Goal: Task Accomplishment & Management: Use online tool/utility

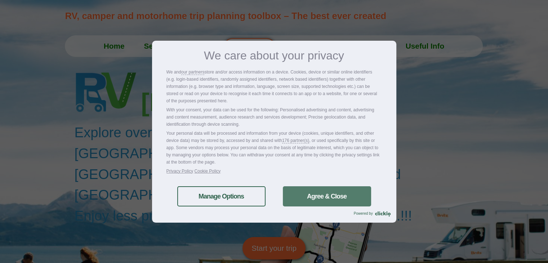
click at [294, 197] on link "Agree & Close" at bounding box center [327, 196] width 88 height 20
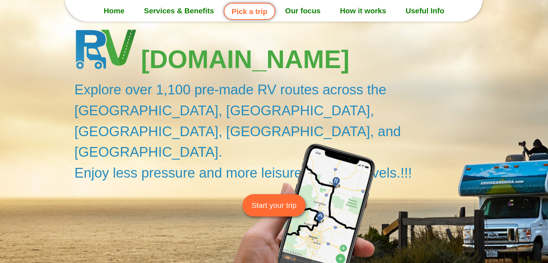
scroll to position [56, 0]
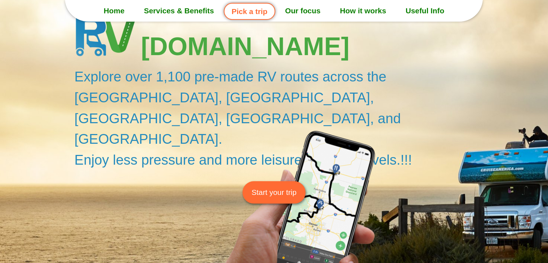
click at [282, 187] on span "Start your trip" at bounding box center [274, 192] width 45 height 11
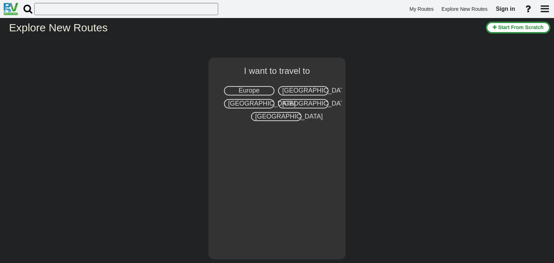
click at [265, 87] on div "Europe" at bounding box center [249, 90] width 50 height 9
select select "number:1"
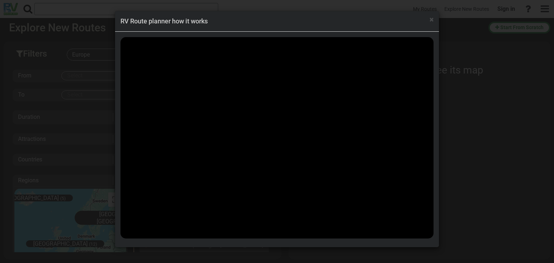
click at [452, 51] on div "× RV Route planner how it works" at bounding box center [277, 131] width 554 height 263
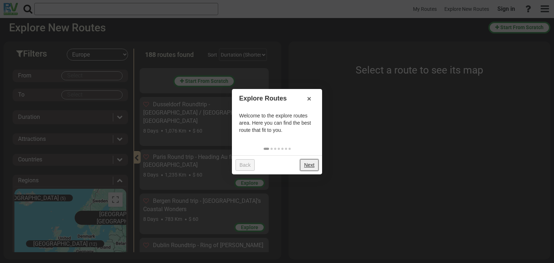
click at [308, 164] on link "Next" at bounding box center [309, 165] width 18 height 12
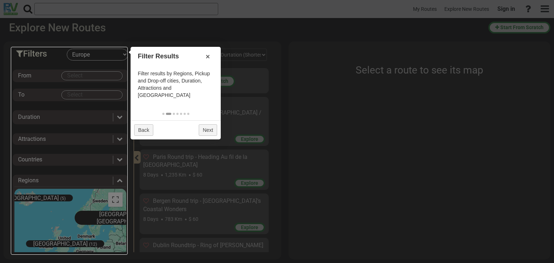
click at [215, 134] on div at bounding box center [277, 131] width 554 height 263
click at [210, 124] on link "Next" at bounding box center [208, 130] width 18 height 12
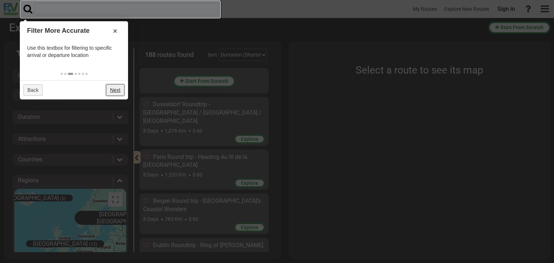
click at [111, 90] on link "Next" at bounding box center [115, 90] width 18 height 12
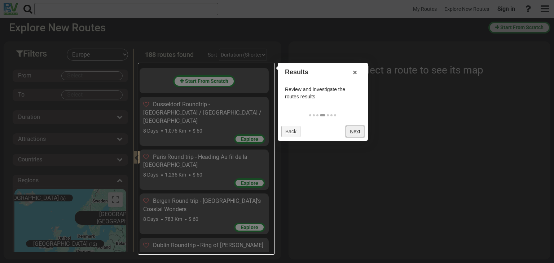
click at [360, 130] on link "Next" at bounding box center [355, 132] width 18 height 12
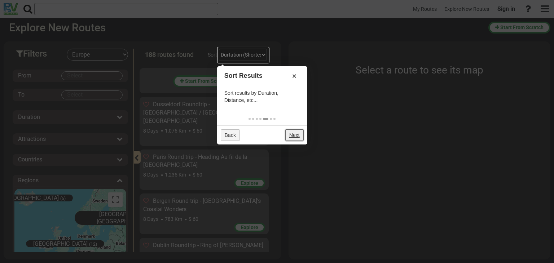
click at [296, 131] on link "Next" at bounding box center [294, 135] width 18 height 12
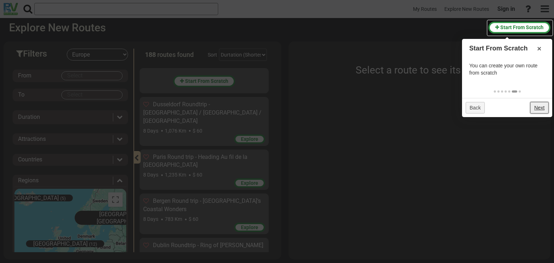
click at [545, 107] on link "Next" at bounding box center [539, 108] width 18 height 12
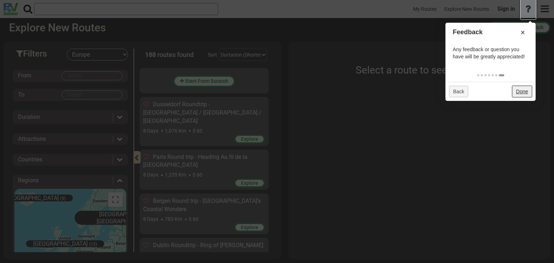
click at [519, 93] on link "Done" at bounding box center [522, 92] width 20 height 12
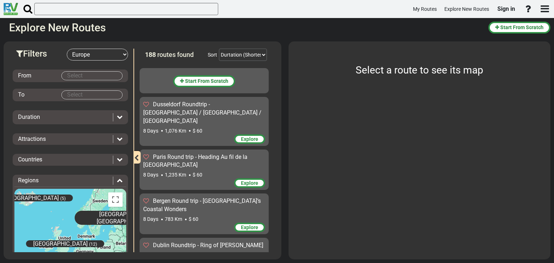
click at [85, 75] on body "My Routes Explore New Routes Sign in ×" at bounding box center [277, 131] width 554 height 263
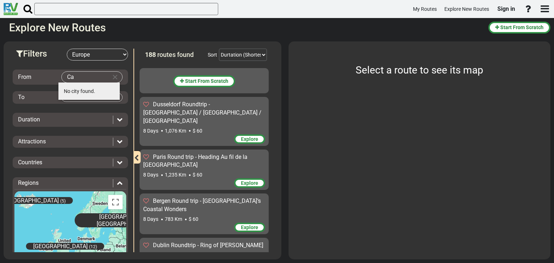
type input "C"
click at [122, 53] on select "-- Select Destination -- [GEOGRAPHIC_DATA] [GEOGRAPHIC_DATA] [GEOGRAPHIC_DATA] …" at bounding box center [97, 55] width 61 height 12
click at [67, 49] on select "-- Select Destination -- [GEOGRAPHIC_DATA] [GEOGRAPHIC_DATA] [GEOGRAPHIC_DATA] …" at bounding box center [97, 55] width 61 height 12
click at [89, 77] on body "My Routes Explore New Routes Sign in ×" at bounding box center [277, 131] width 554 height 263
drag, startPoint x: 91, startPoint y: 78, endPoint x: 37, endPoint y: 69, distance: 54.5
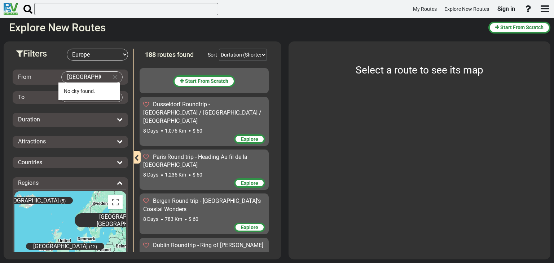
click at [37, 69] on body "My Routes Explore New Routes Sign in ×" at bounding box center [277, 131] width 554 height 263
click at [114, 90] on span "(4)" at bounding box center [117, 91] width 6 height 6
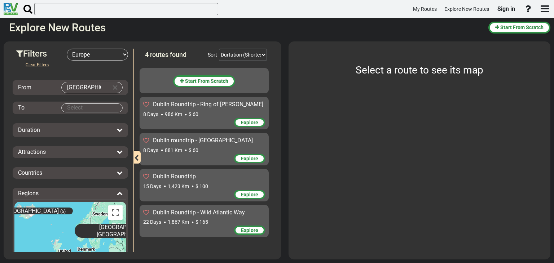
drag, startPoint x: 81, startPoint y: 90, endPoint x: 39, endPoint y: 90, distance: 41.5
click at [39, 90] on div "From [GEOGRAPHIC_DATA]" at bounding box center [70, 88] width 112 height 12
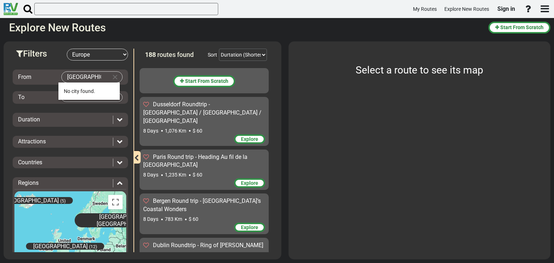
type input "[GEOGRAPHIC_DATA]"
drag, startPoint x: 53, startPoint y: 103, endPoint x: 53, endPoint y: 117, distance: 14.1
click at [53, 117] on div "From [GEOGRAPHIC_DATA] To Duration Attractions Add to bucket list:" at bounding box center [70, 184] width 115 height 247
click at [117, 121] on icon at bounding box center [120, 119] width 6 height 6
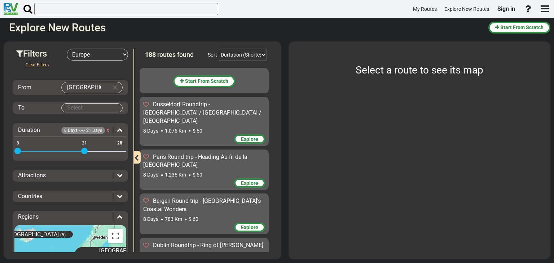
drag, startPoint x: 119, startPoint y: 139, endPoint x: 84, endPoint y: 150, distance: 36.8
click at [84, 150] on span at bounding box center [84, 151] width 6 height 6
click at [81, 179] on div "Attractions Add to bucket list:" at bounding box center [70, 176] width 115 height 12
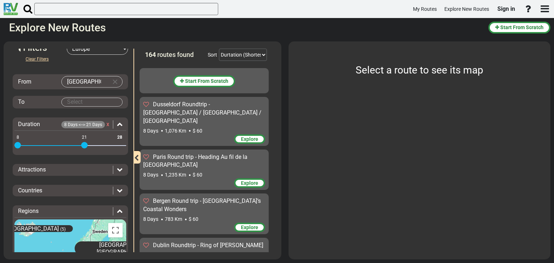
click at [120, 171] on div "Attractions" at bounding box center [70, 170] width 112 height 8
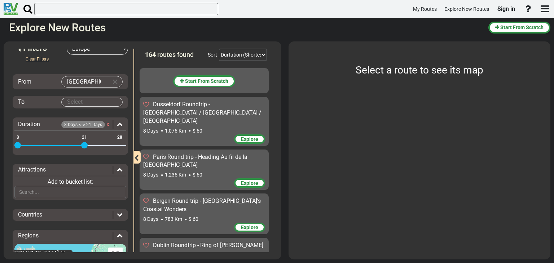
click at [90, 214] on div "Countries" at bounding box center [63, 215] width 91 height 8
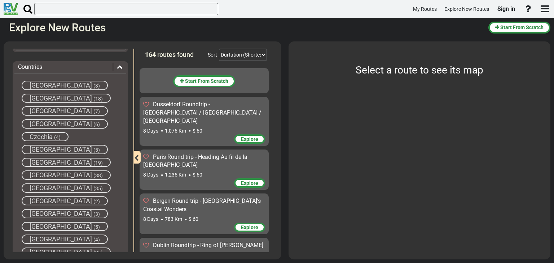
scroll to position [156, 0]
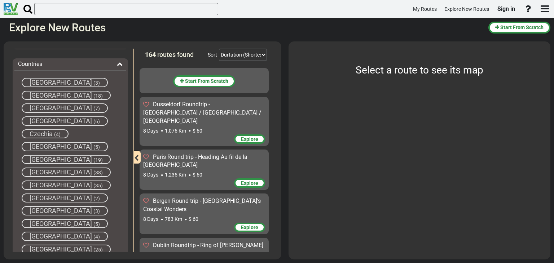
click at [63, 168] on div "[GEOGRAPHIC_DATA] (38)" at bounding box center [66, 172] width 89 height 9
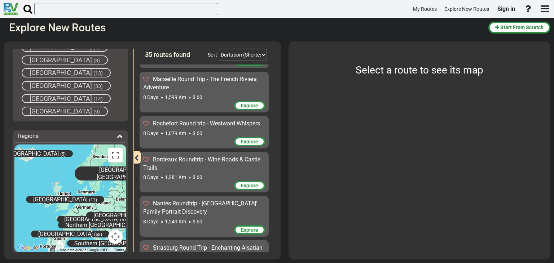
scroll to position [320, 0]
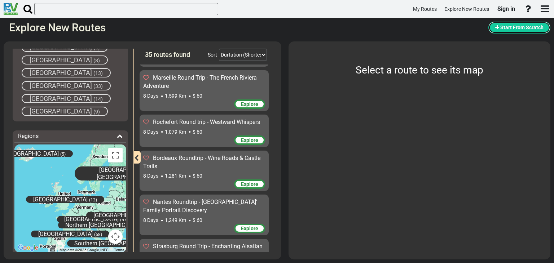
click at [521, 29] on span "Start From Scratch" at bounding box center [521, 28] width 43 height 6
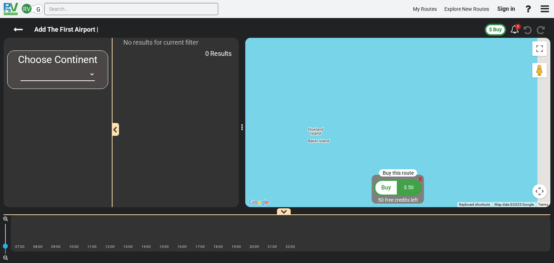
drag, startPoint x: 517, startPoint y: 114, endPoint x: 377, endPoint y: 136, distance: 141.3
click at [377, 136] on div at bounding box center [397, 122] width 305 height 169
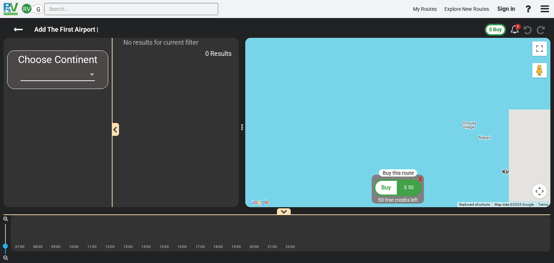
drag, startPoint x: 444, startPoint y: 115, endPoint x: 316, endPoint y: 173, distance: 140.8
click at [316, 173] on div at bounding box center [397, 122] width 305 height 169
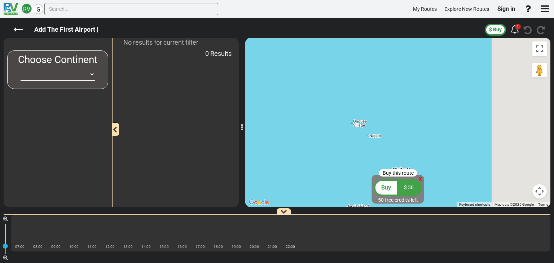
drag, startPoint x: 446, startPoint y: 139, endPoint x: 253, endPoint y: 153, distance: 193.0
click at [253, 153] on div at bounding box center [397, 122] width 305 height 169
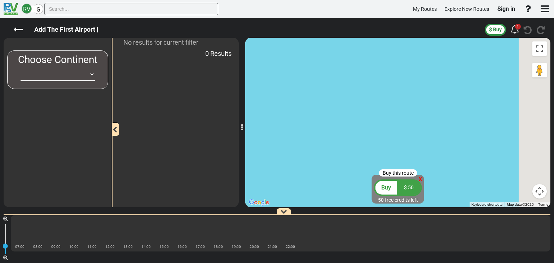
drag, startPoint x: 371, startPoint y: 129, endPoint x: 209, endPoint y: 166, distance: 165.6
click at [209, 166] on div "New Route 0 Days 0 Miles" at bounding box center [277, 140] width 554 height 245
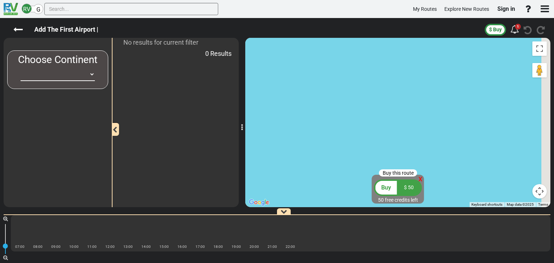
drag, startPoint x: 454, startPoint y: 119, endPoint x: 281, endPoint y: 145, distance: 175.0
click at [297, 142] on div at bounding box center [397, 122] width 305 height 169
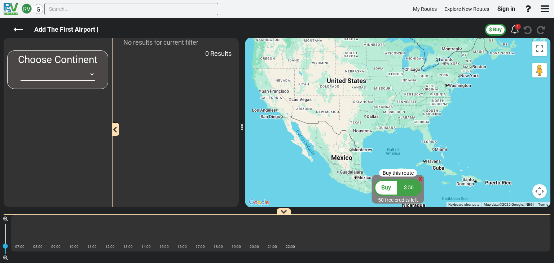
drag, startPoint x: 547, startPoint y: 115, endPoint x: 394, endPoint y: 176, distance: 165.0
click at [394, 176] on div "Buy this route x Buy $ 50 50 free credits left ← Move left → Move right ↑ Move …" at bounding box center [397, 122] width 305 height 169
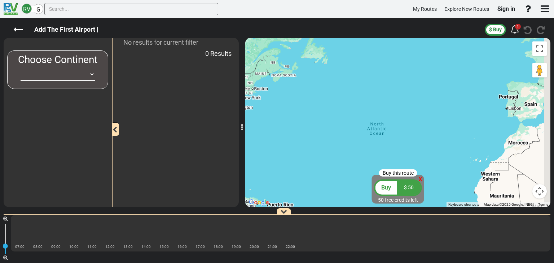
drag, startPoint x: 535, startPoint y: 107, endPoint x: 315, endPoint y: 129, distance: 220.2
click at [315, 129] on div at bounding box center [397, 122] width 305 height 169
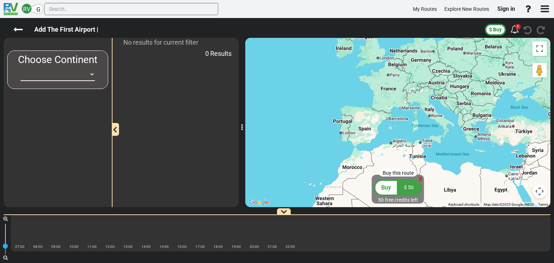
drag, startPoint x: 517, startPoint y: 111, endPoint x: 349, endPoint y: 147, distance: 171.9
click at [349, 147] on div at bounding box center [397, 122] width 305 height 169
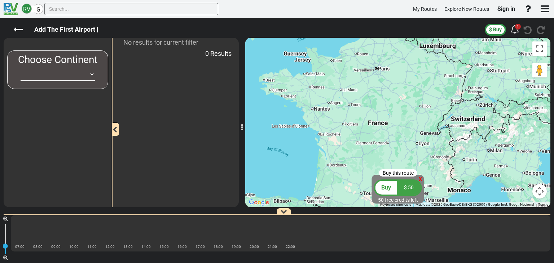
drag, startPoint x: 343, startPoint y: 92, endPoint x: 365, endPoint y: 133, distance: 46.5
click at [365, 133] on div at bounding box center [397, 122] width 305 height 169
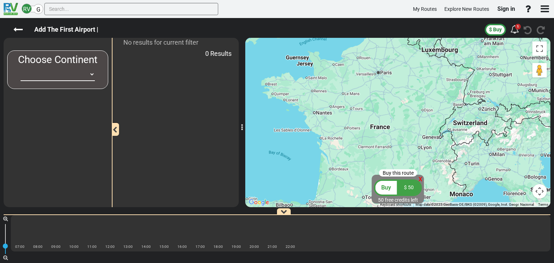
click at [365, 133] on div at bounding box center [397, 122] width 305 height 169
click at [367, 133] on div at bounding box center [397, 122] width 305 height 169
click at [89, 75] on select "[GEOGRAPHIC_DATA] [GEOGRAPHIC_DATA] [GEOGRAPHIC_DATA] [GEOGRAPHIC_DATA] [GEOGRA…" at bounding box center [58, 74] width 74 height 13
select select "number:1"
click at [21, 68] on select "[GEOGRAPHIC_DATA] [GEOGRAPHIC_DATA] [GEOGRAPHIC_DATA] [GEOGRAPHIC_DATA] [GEOGRA…" at bounding box center [58, 74] width 74 height 13
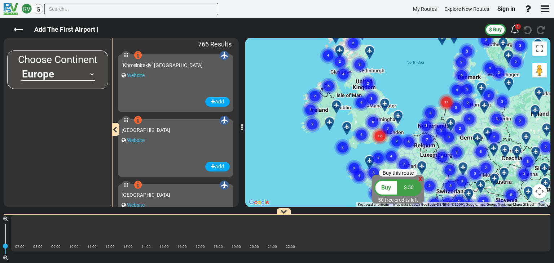
drag, startPoint x: 311, startPoint y: 123, endPoint x: 396, endPoint y: 79, distance: 95.6
click at [396, 79] on div "To activate drag with keyboard, press Alt + Enter. Once in keyboard drag state,…" at bounding box center [397, 122] width 305 height 169
click at [331, 83] on circle "Cluster of 6 markers" at bounding box center [328, 86] width 17 height 17
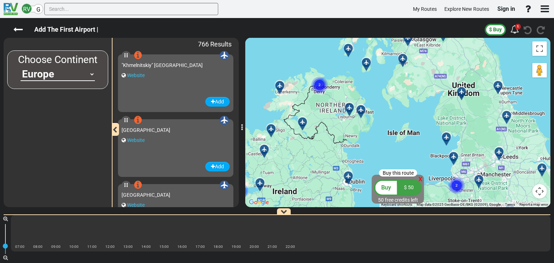
click at [323, 87] on circle "Cluster of 2 markers" at bounding box center [319, 85] width 17 height 17
click at [320, 82] on circle "Cluster of 2 markers" at bounding box center [319, 85] width 17 height 17
click at [349, 107] on icon at bounding box center [348, 107] width 5 height 5
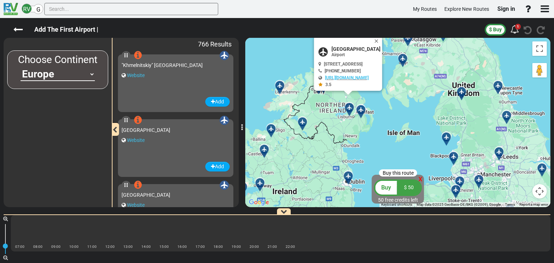
scroll to position [6941, 0]
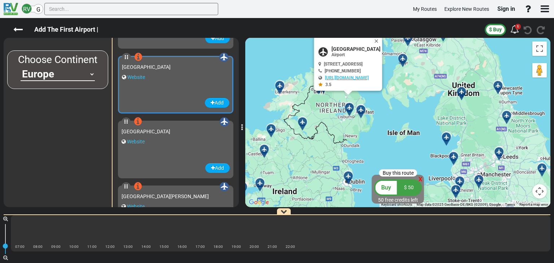
click at [360, 111] on div at bounding box center [363, 112] width 12 height 11
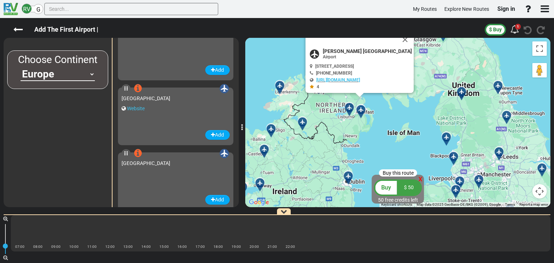
scroll to position [18166, 0]
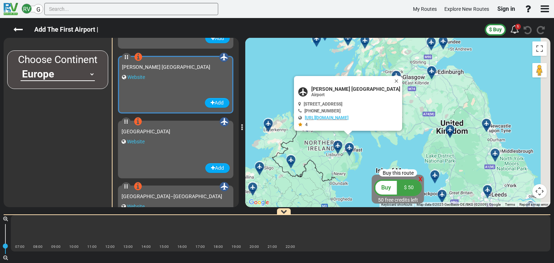
drag, startPoint x: 324, startPoint y: 106, endPoint x: 313, endPoint y: 144, distance: 40.3
click at [313, 144] on div "To activate drag with keyboard, press Alt + Enter. Once in keyboard drag state,…" at bounding box center [397, 122] width 305 height 169
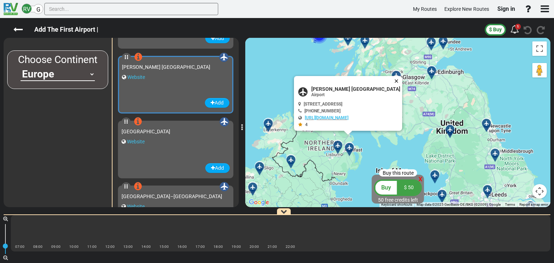
click at [393, 81] on button "Close" at bounding box center [397, 81] width 9 height 10
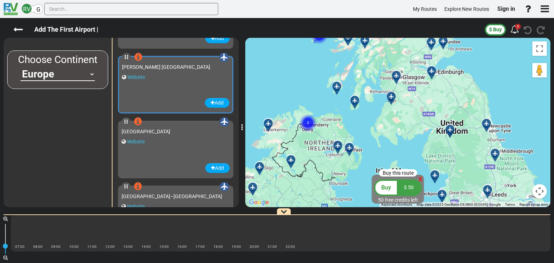
click at [308, 124] on text "2" at bounding box center [308, 122] width 2 height 5
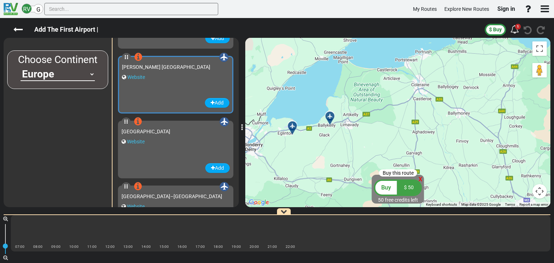
click at [331, 116] on div at bounding box center [332, 119] width 12 height 11
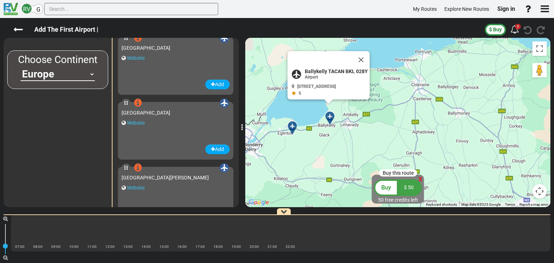
scroll to position [6163, 0]
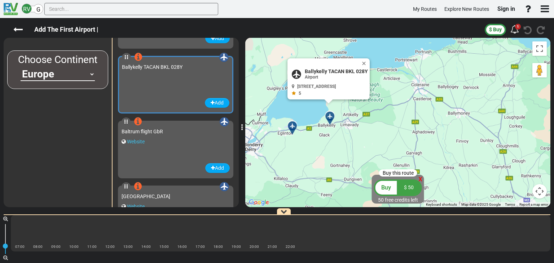
click at [294, 125] on icon at bounding box center [291, 125] width 5 height 5
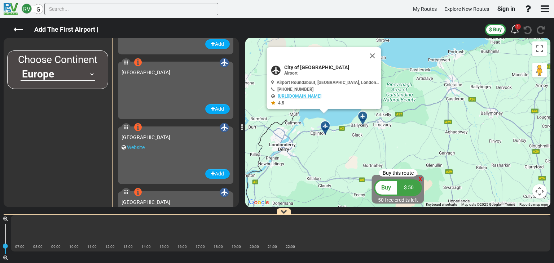
scroll to position [12132, 0]
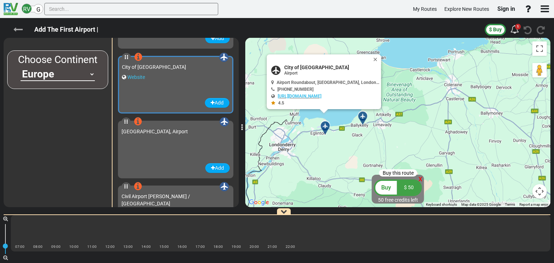
click at [19, 30] on icon at bounding box center [17, 29] width 9 height 9
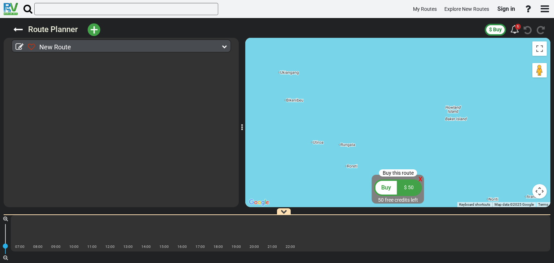
click at [195, 45] on div "New Route" at bounding box center [123, 47] width 190 height 10
click at [224, 43] on div at bounding box center [224, 46] width 5 height 7
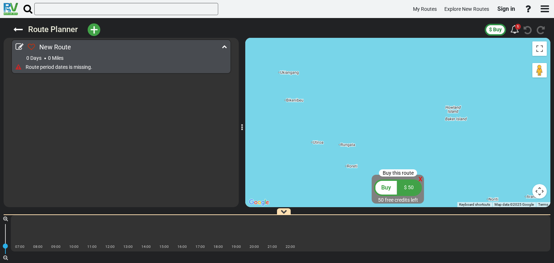
click at [94, 31] on span "+" at bounding box center [94, 30] width 8 height 17
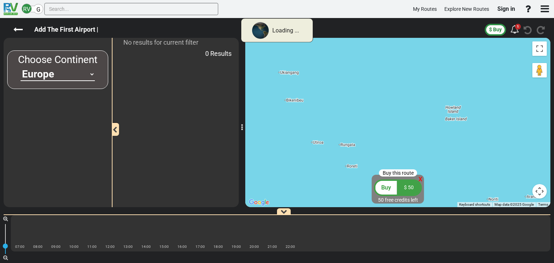
click at [92, 72] on select "[GEOGRAPHIC_DATA] [GEOGRAPHIC_DATA] [GEOGRAPHIC_DATA] [GEOGRAPHIC_DATA] [GEOGRA…" at bounding box center [58, 74] width 74 height 13
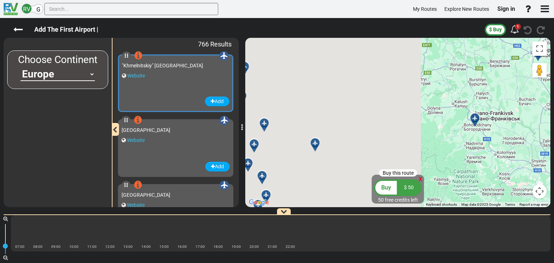
drag, startPoint x: 279, startPoint y: 117, endPoint x: 522, endPoint y: 108, distance: 243.1
click at [522, 108] on div "To activate drag with keyboard, press Alt + Enter. Once in keyboard drag state,…" at bounding box center [397, 122] width 305 height 169
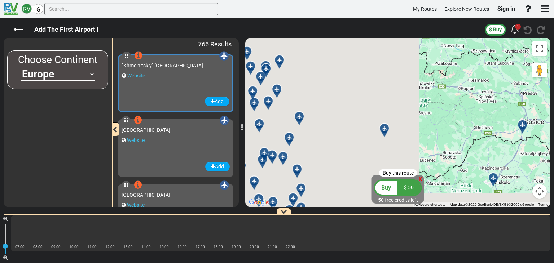
drag, startPoint x: 297, startPoint y: 126, endPoint x: 540, endPoint y: 106, distance: 243.8
click at [540, 106] on div "To activate drag with keyboard, press Alt + Enter. Once in keyboard drag state,…" at bounding box center [397, 122] width 305 height 169
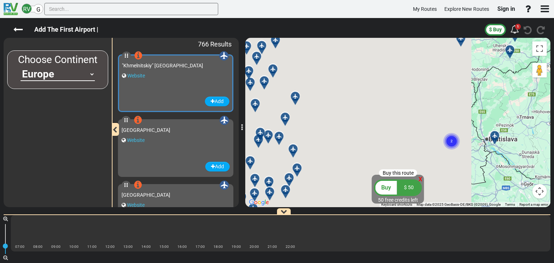
drag, startPoint x: 292, startPoint y: 143, endPoint x: 536, endPoint y: 102, distance: 247.5
click at [536, 102] on div "To activate drag with keyboard, press Alt + Enter. Once in keyboard drag state,…" at bounding box center [397, 122] width 305 height 169
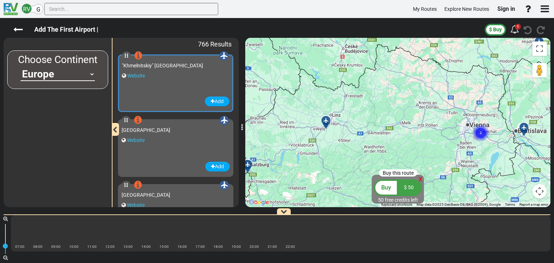
drag, startPoint x: 305, startPoint y: 152, endPoint x: 477, endPoint y: 75, distance: 188.9
click at [455, 79] on div "To activate drag with keyboard, press Alt + Enter. Once in keyboard drag state,…" at bounding box center [397, 122] width 305 height 169
click at [458, 78] on div "To activate drag with keyboard, press Alt + Enter. Once in keyboard drag state,…" at bounding box center [397, 122] width 305 height 169
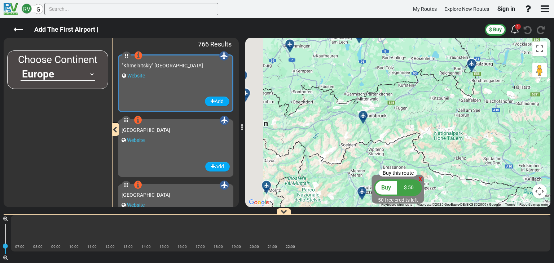
drag, startPoint x: 282, startPoint y: 127, endPoint x: 419, endPoint y: 100, distance: 139.6
click at [412, 101] on div "To activate drag with keyboard, press Alt + Enter. Once in keyboard drag state,…" at bounding box center [397, 122] width 305 height 169
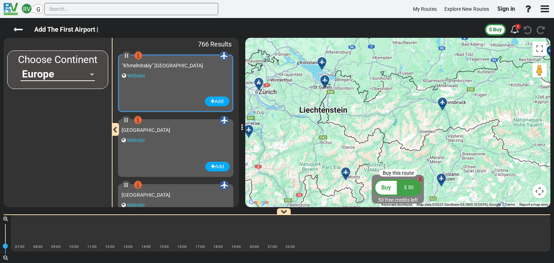
drag, startPoint x: 314, startPoint y: 126, endPoint x: 454, endPoint y: 98, distance: 142.7
click at [445, 101] on div "To activate drag with keyboard, press Alt + Enter. Once in keyboard drag state,…" at bounding box center [397, 122] width 305 height 169
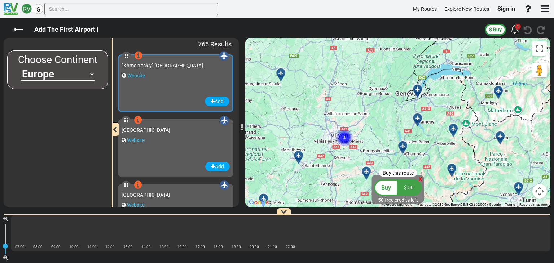
drag, startPoint x: 315, startPoint y: 172, endPoint x: 437, endPoint y: 93, distance: 145.2
click at [437, 93] on div "To activate drag with keyboard, press Alt + Enter. Once in keyboard drag state,…" at bounding box center [397, 122] width 305 height 169
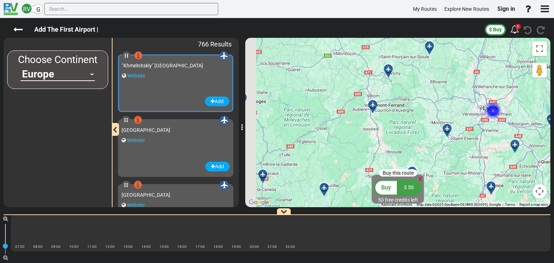
drag, startPoint x: 298, startPoint y: 119, endPoint x: 453, endPoint y: 93, distance: 156.8
click at [453, 93] on div "To activate drag with keyboard, press Alt + Enter. Once in keyboard drag state,…" at bounding box center [397, 122] width 305 height 169
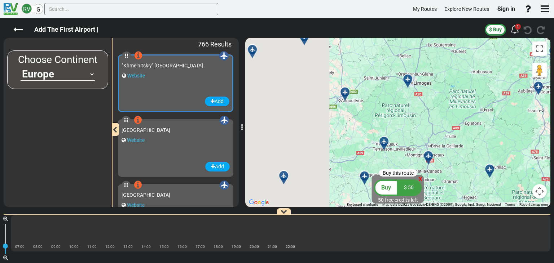
drag, startPoint x: 331, startPoint y: 127, endPoint x: 504, endPoint y: 109, distance: 174.0
click at [504, 109] on div "To activate drag with keyboard, press Alt + Enter. Once in keyboard drag state,…" at bounding box center [397, 122] width 305 height 169
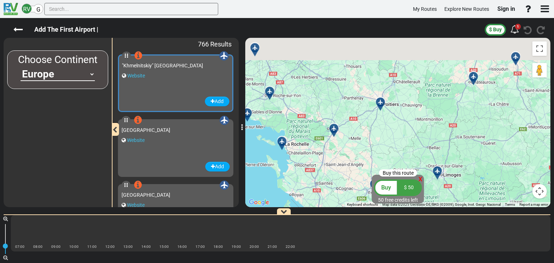
drag, startPoint x: 366, startPoint y: 73, endPoint x: 383, endPoint y: 171, distance: 98.9
click at [383, 171] on div "Buy this route x Buy $ 50 50 free credits left ← Move left → Move right ↑ Move …" at bounding box center [397, 122] width 305 height 169
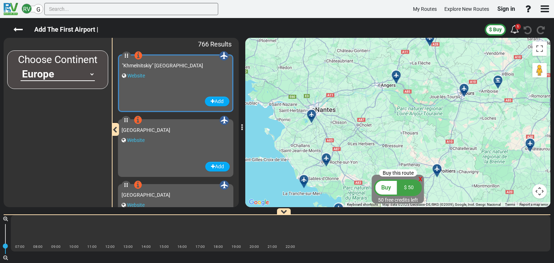
drag, startPoint x: 323, startPoint y: 96, endPoint x: 403, endPoint y: 173, distance: 111.7
click at [403, 173] on div "Buy this route x Buy $ 50 50 free credits left ← Move left → Move right ↑ Move …" at bounding box center [397, 122] width 305 height 169
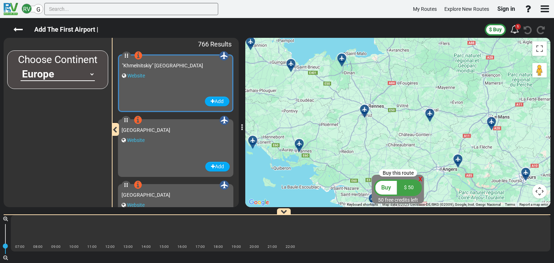
drag, startPoint x: 339, startPoint y: 70, endPoint x: 387, endPoint y: 158, distance: 100.3
click at [387, 158] on div "To activate drag with keyboard, press Alt + Enter. Once in keyboard drag state,…" at bounding box center [397, 122] width 305 height 169
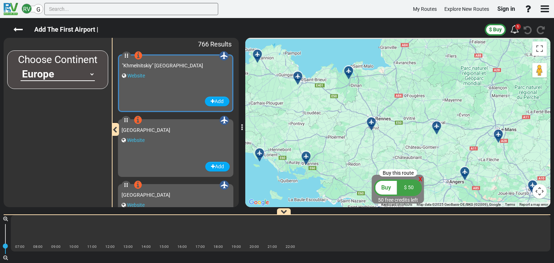
click at [387, 158] on div "To activate drag with keyboard, press Alt + Enter. Once in keyboard drag state,…" at bounding box center [397, 122] width 305 height 169
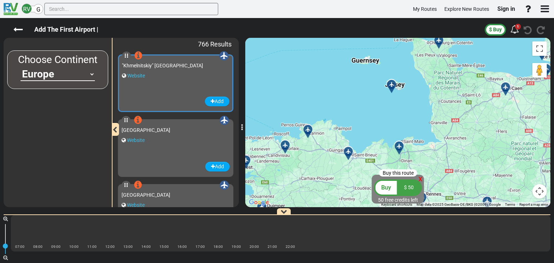
drag, startPoint x: 303, startPoint y: 101, endPoint x: 356, endPoint y: 178, distance: 94.2
click at [356, 178] on div "To activate drag with keyboard, press Alt + Enter. Once in keyboard drag state,…" at bounding box center [397, 122] width 305 height 169
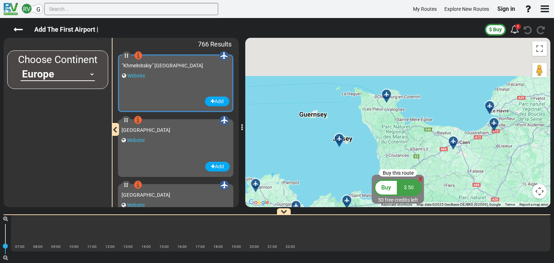
drag, startPoint x: 431, startPoint y: 117, endPoint x: 368, endPoint y: 171, distance: 82.9
click at [368, 171] on div "To activate drag with keyboard, press Alt + Enter. Once in keyboard drag state,…" at bounding box center [397, 122] width 305 height 169
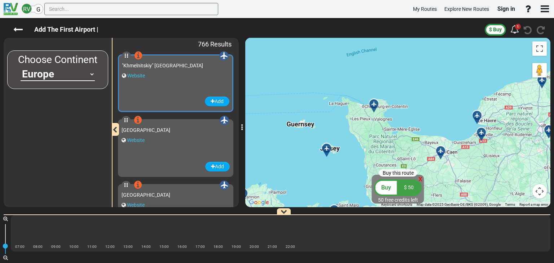
click at [373, 102] on icon at bounding box center [373, 103] width 5 height 5
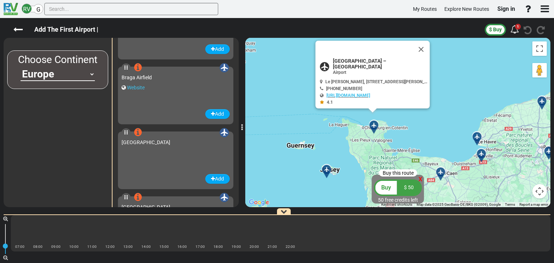
scroll to position [12067, 0]
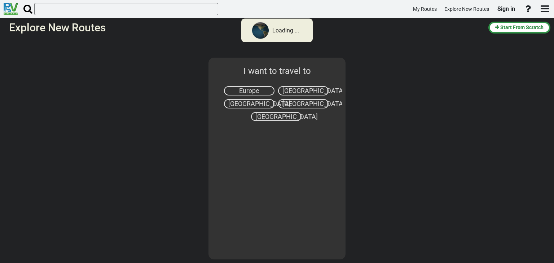
click at [212, 98] on div "I want to travel to [GEOGRAPHIC_DATA] [GEOGRAPHIC_DATA] [GEOGRAPHIC_DATA]" at bounding box center [277, 150] width 554 height 225
select select "number:1"
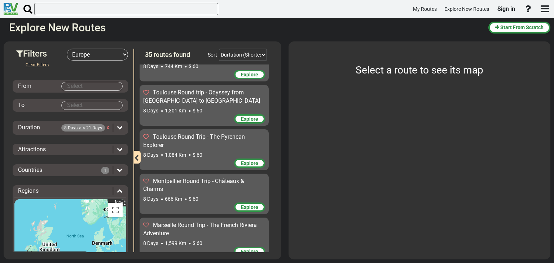
scroll to position [172, 0]
drag, startPoint x: 96, startPoint y: 146, endPoint x: 117, endPoint y: 147, distance: 20.9
click at [117, 147] on icon at bounding box center [120, 149] width 6 height 6
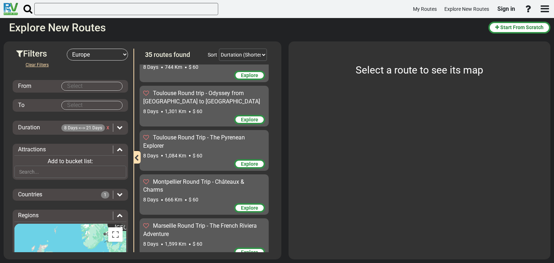
click at [117, 147] on icon at bounding box center [120, 149] width 6 height 6
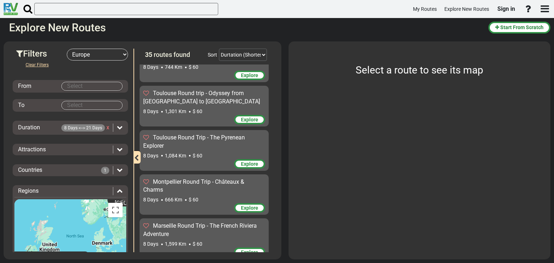
click at [117, 149] on icon at bounding box center [120, 149] width 6 height 6
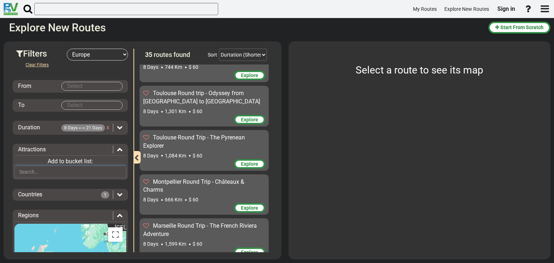
click at [58, 173] on input "text" at bounding box center [70, 172] width 112 height 12
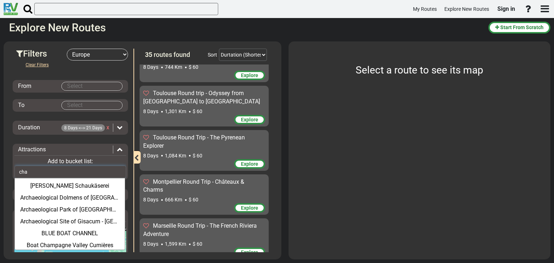
type input "ch"
